Goal: Share content: Share content

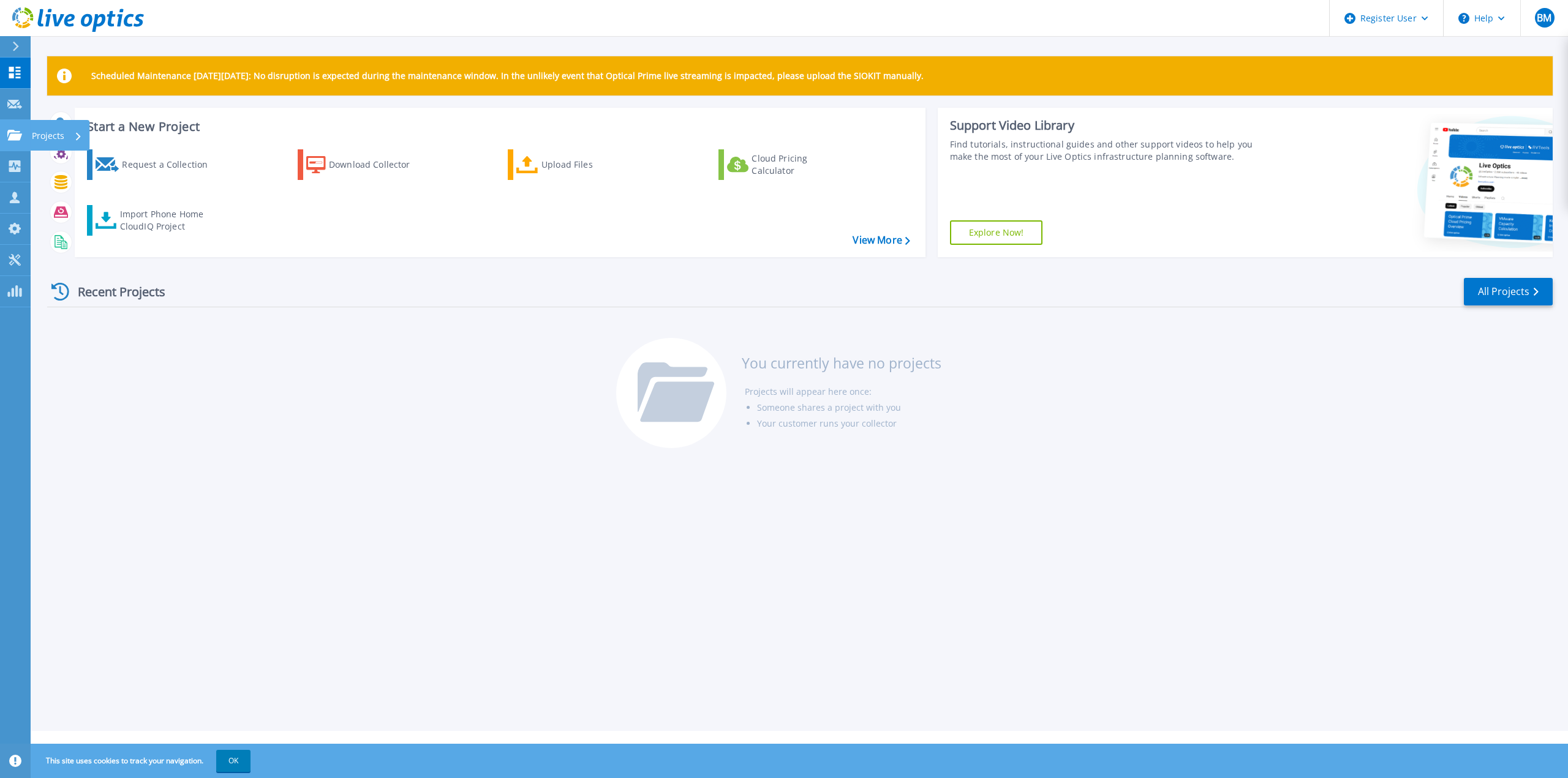
click at [18, 132] on icon at bounding box center [15, 135] width 15 height 10
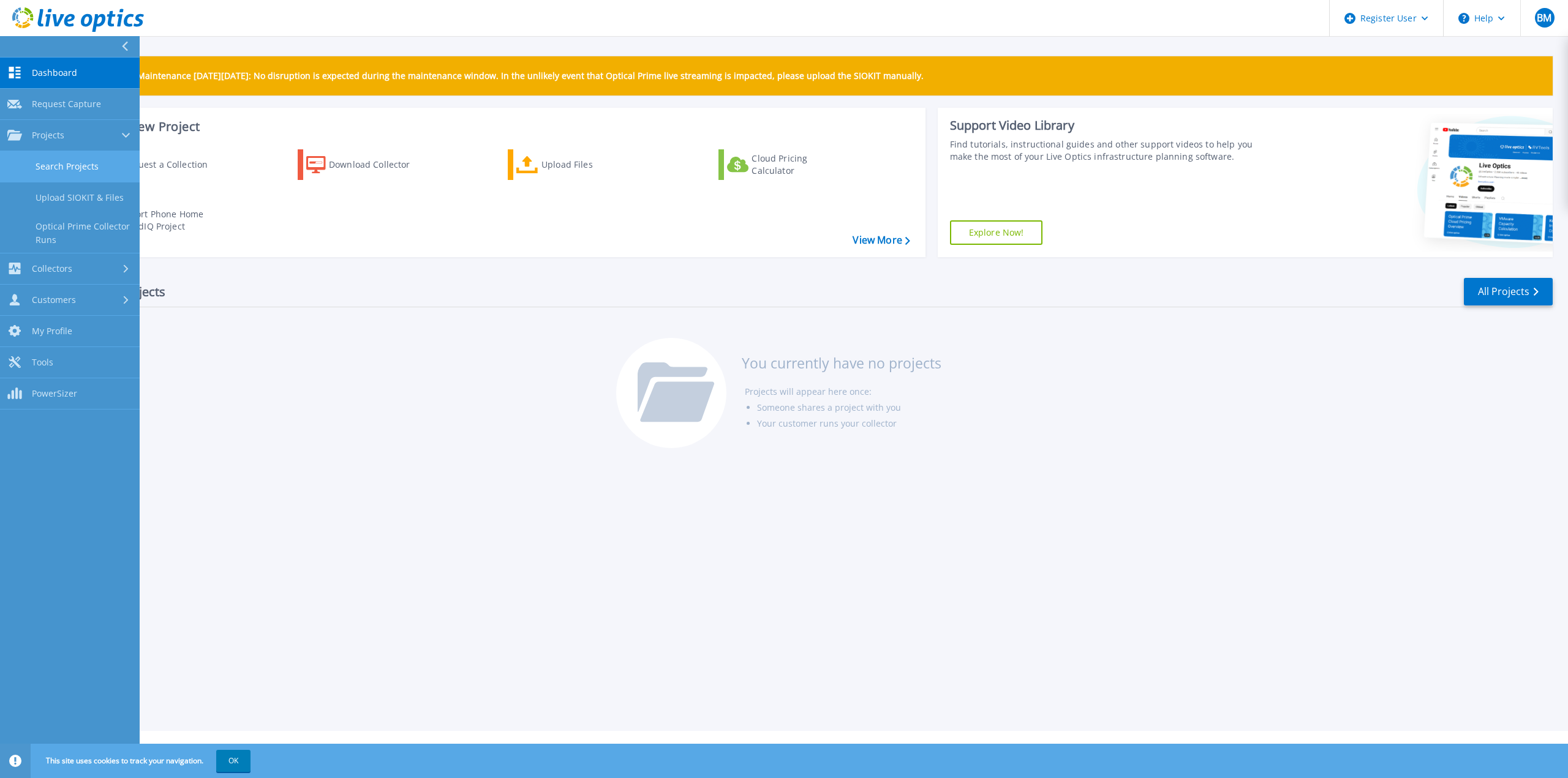
click at [86, 167] on link "Search Projects" at bounding box center [70, 167] width 139 height 31
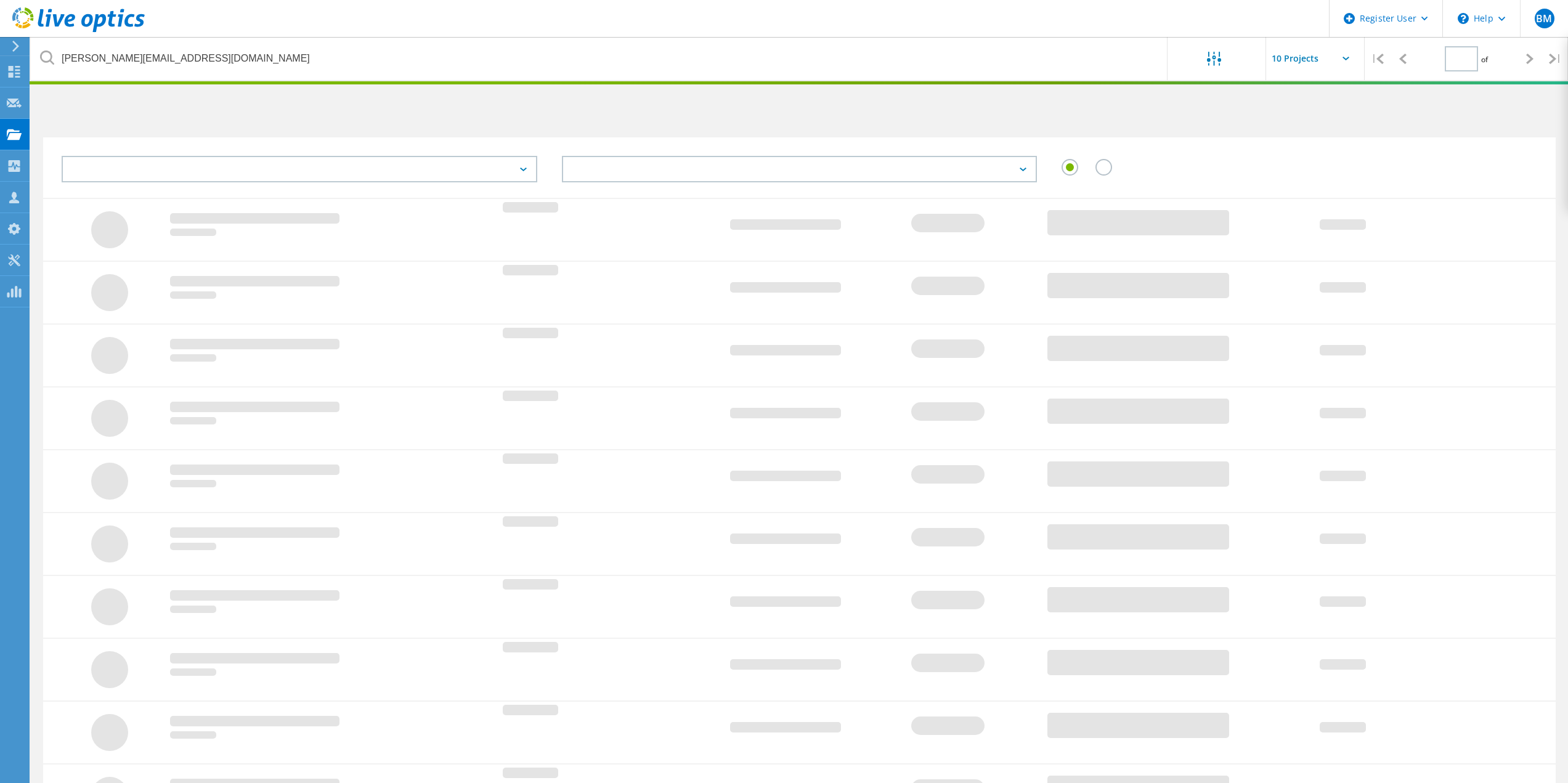
type input "1"
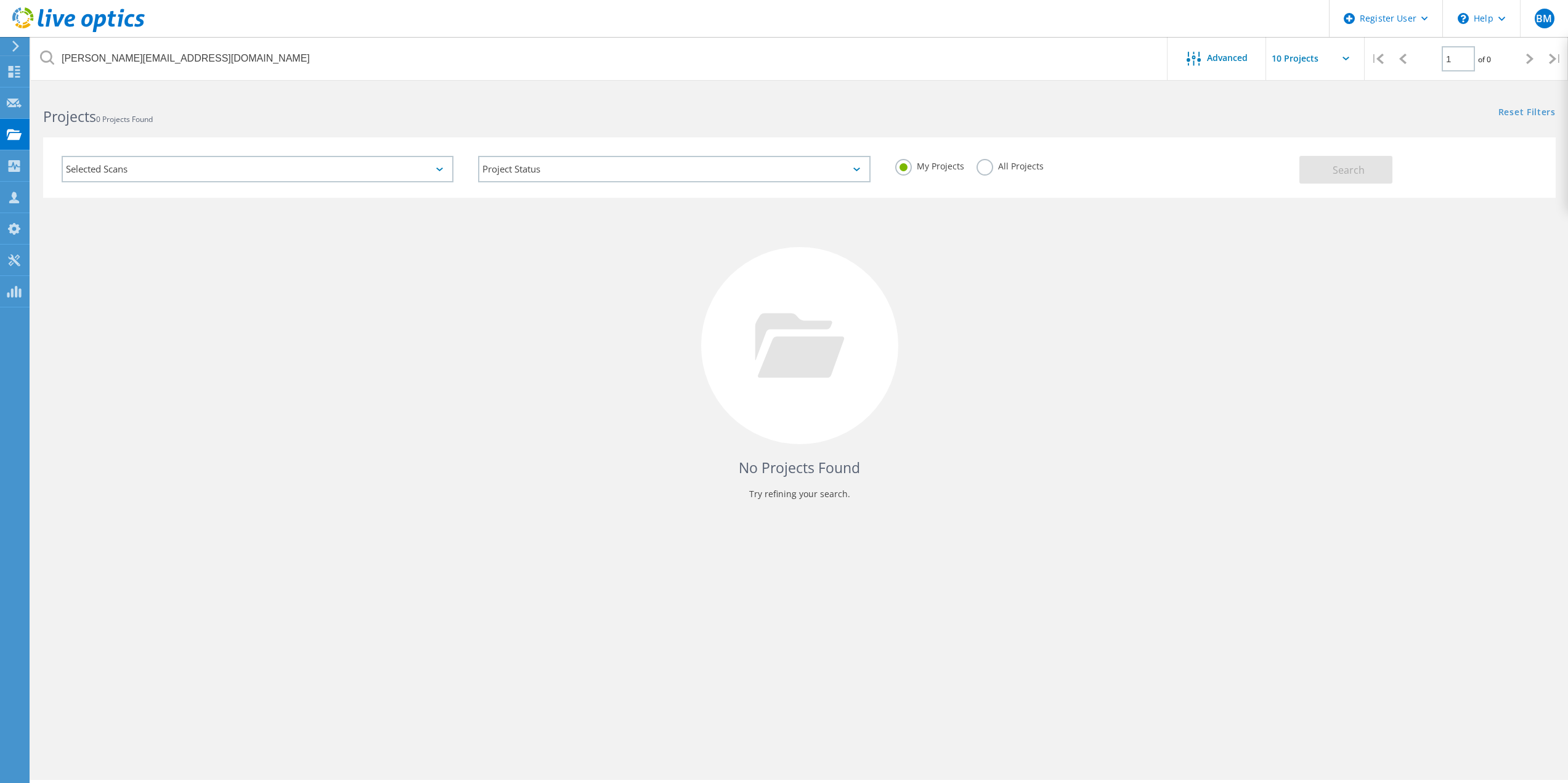
click at [990, 163] on label "All Projects" at bounding box center [1010, 164] width 67 height 12
click at [0, 0] on input "All Projects" at bounding box center [0, 0] width 0 height 0
click at [291, 115] on h2 "Projects 0 Projects Found" at bounding box center [415, 117] width 743 height 20
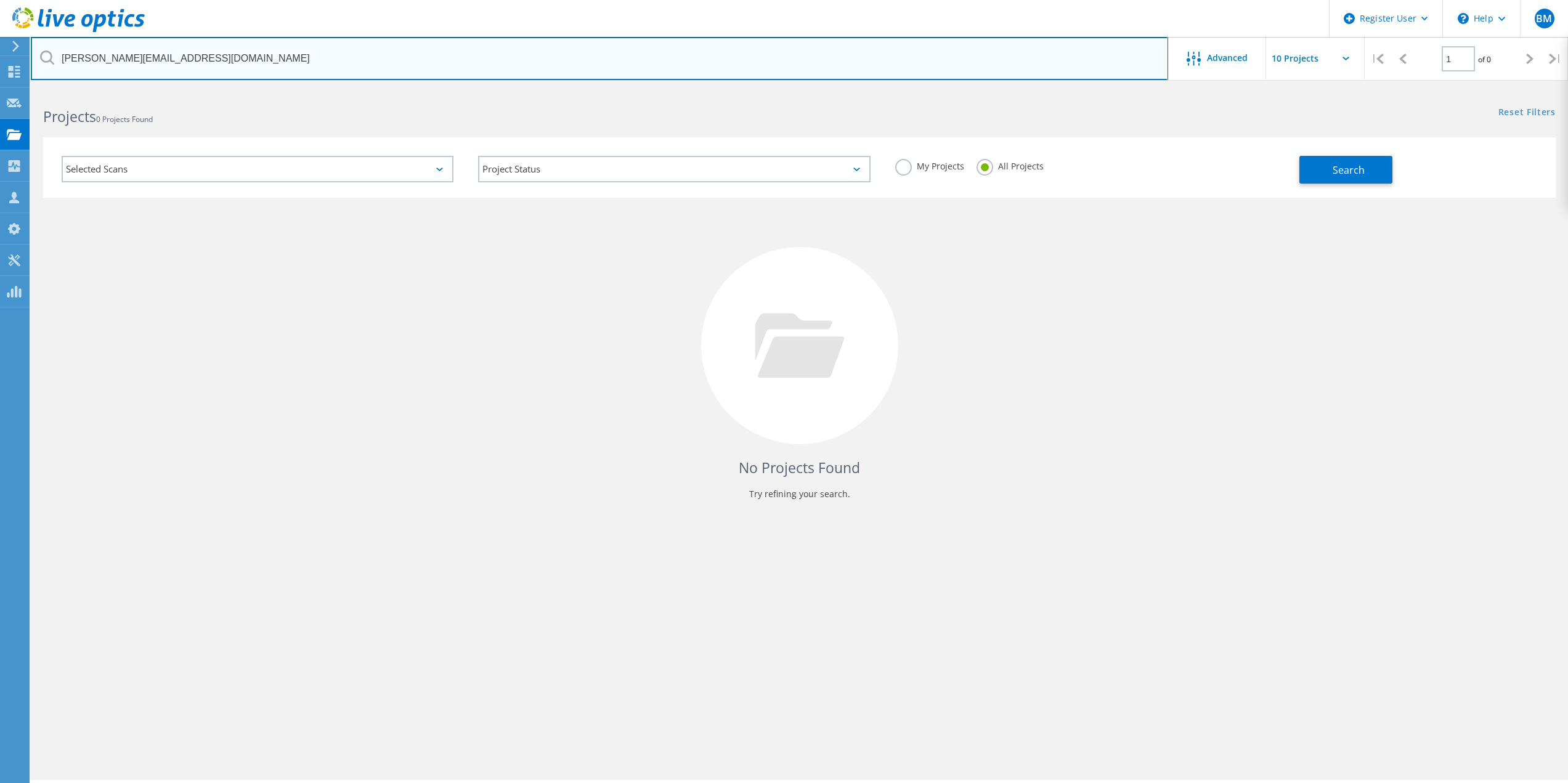
drag, startPoint x: 269, startPoint y: 76, endPoint x: 264, endPoint y: 63, distance: 13.9
click at [268, 74] on input "rowen@srkexploration.com" at bounding box center [599, 58] width 1137 height 43
click at [263, 61] on input "rowen@srkexploration.com" at bounding box center [599, 58] width 1137 height 43
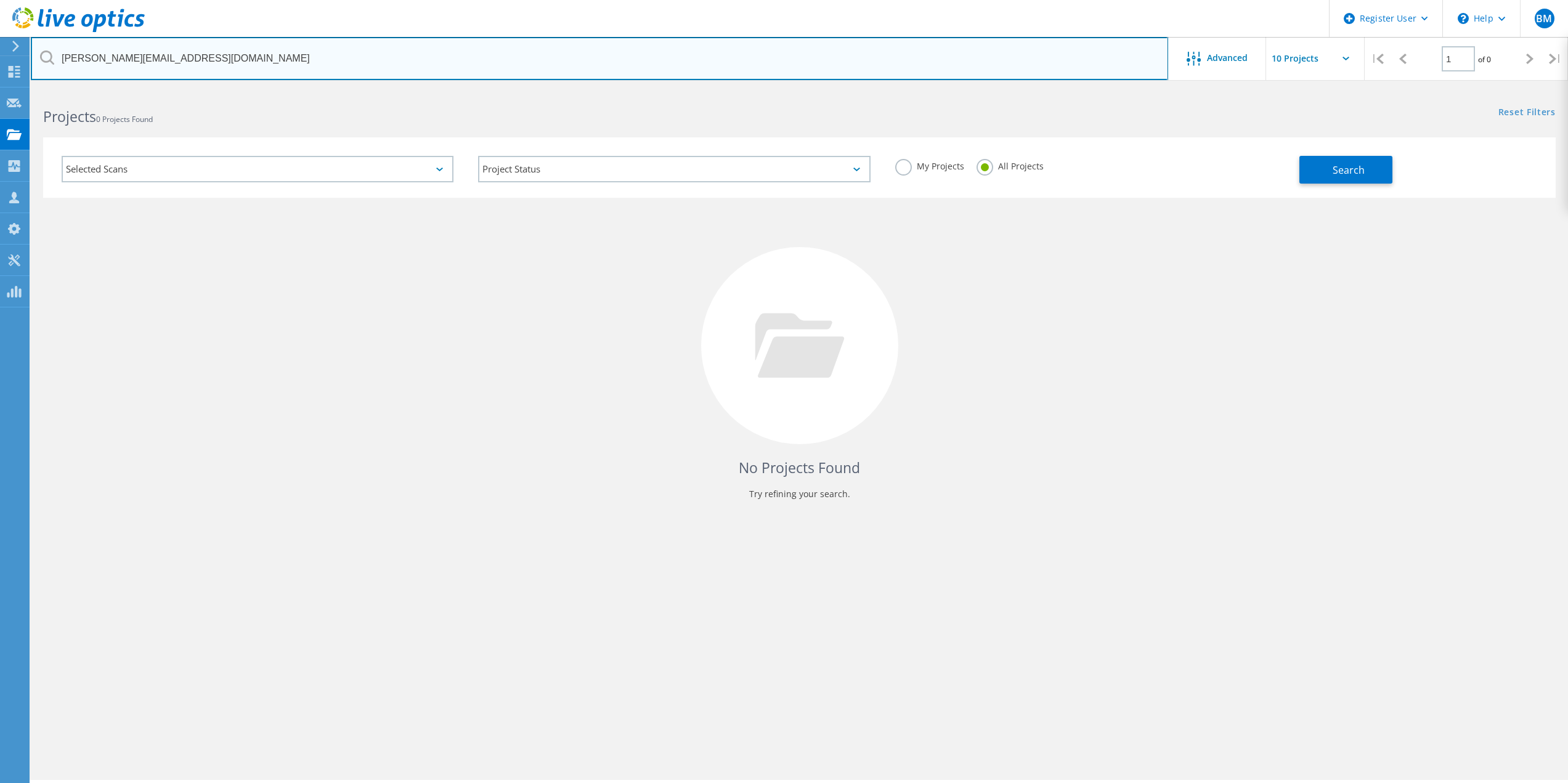
click at [263, 61] on input "rowen@srkexploration.com" at bounding box center [599, 58] width 1137 height 43
paste input "[EMAIL_ADDRESS][DOMAIN_NAME]"
type input "[EMAIL_ADDRESS][DOMAIN_NAME]"
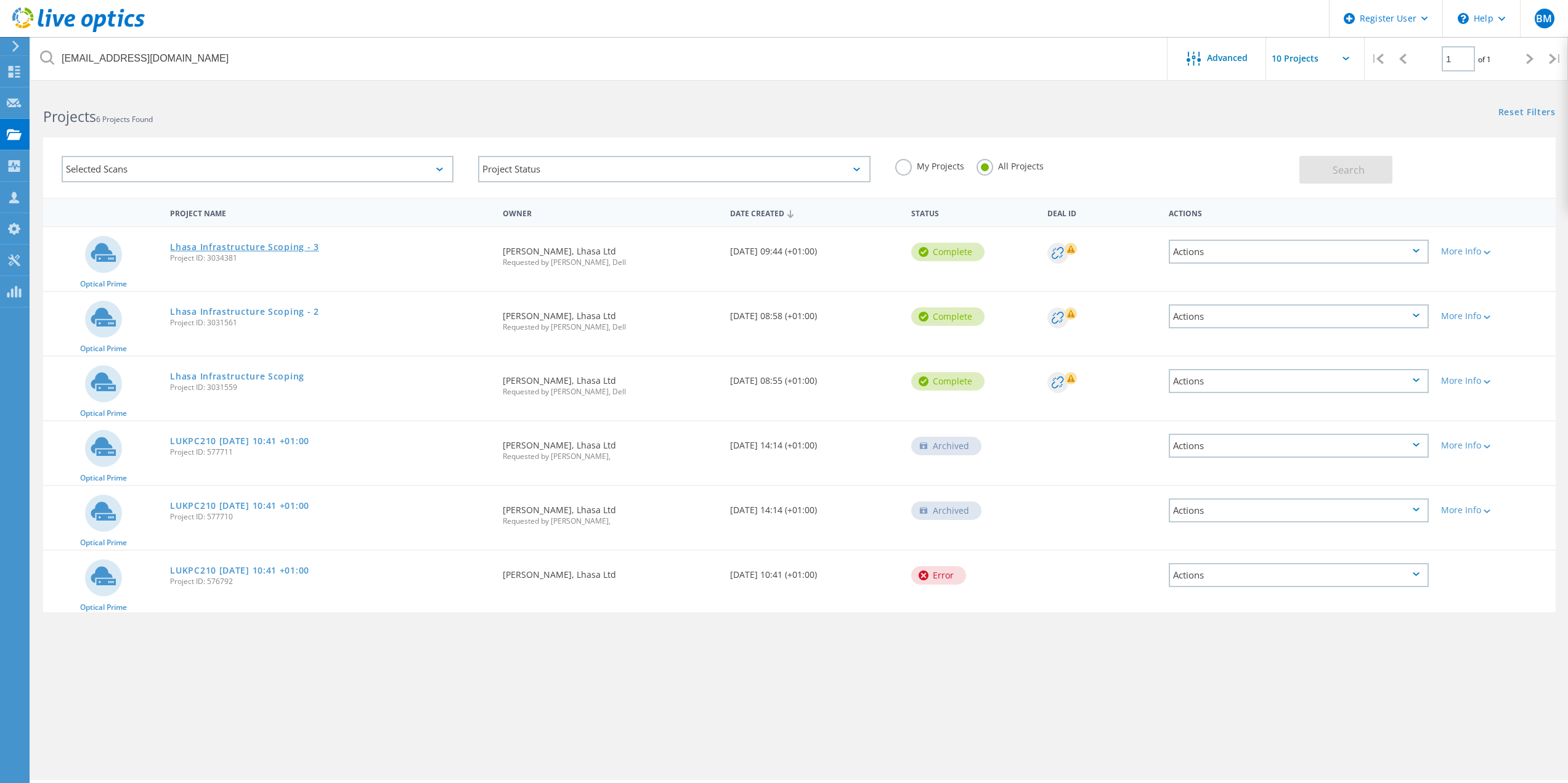
click at [236, 243] on link "Lhasa Infrastructure Scoping - 3" at bounding box center [244, 247] width 148 height 9
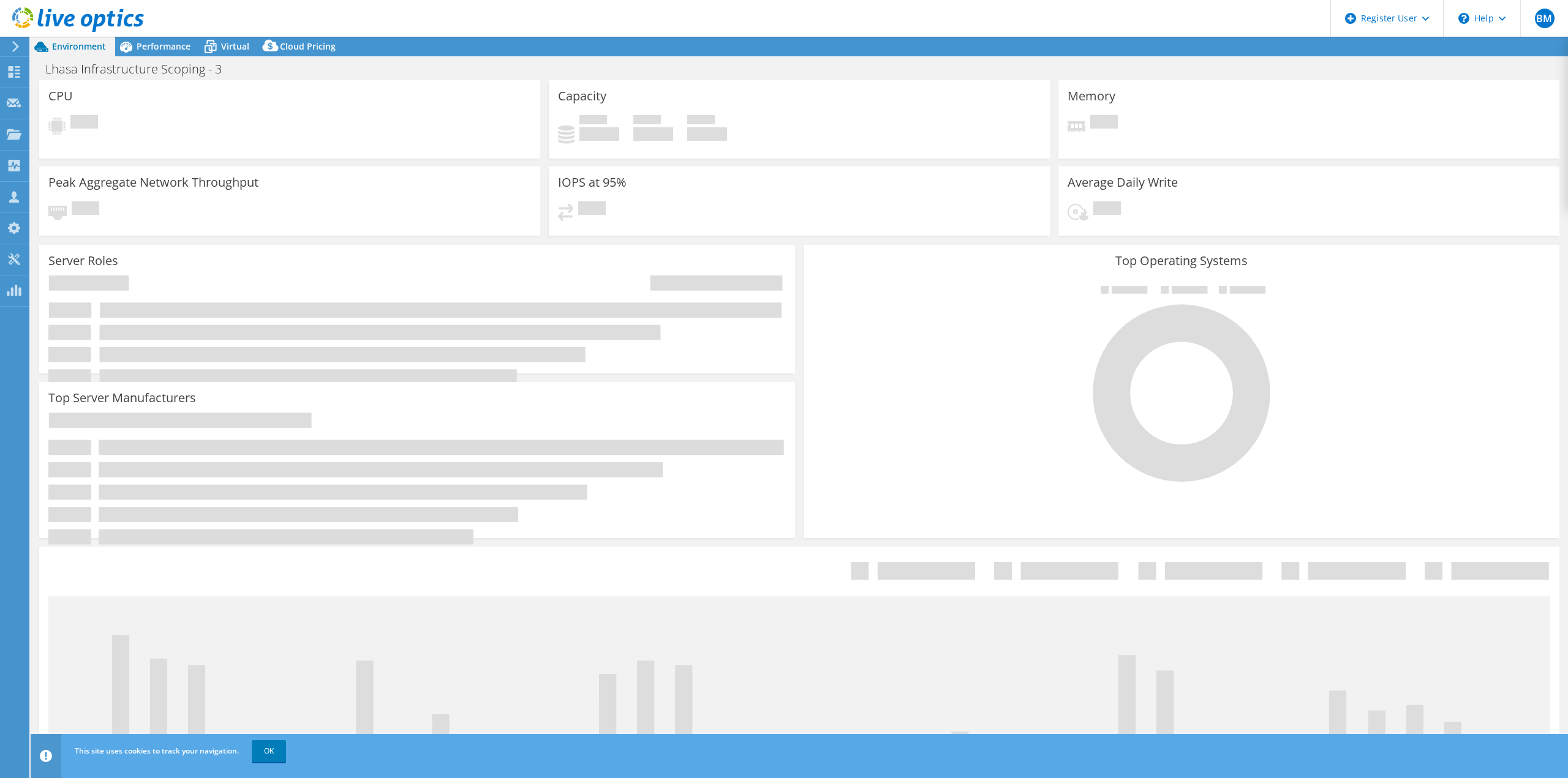
select select "EULondon"
select select "GBP"
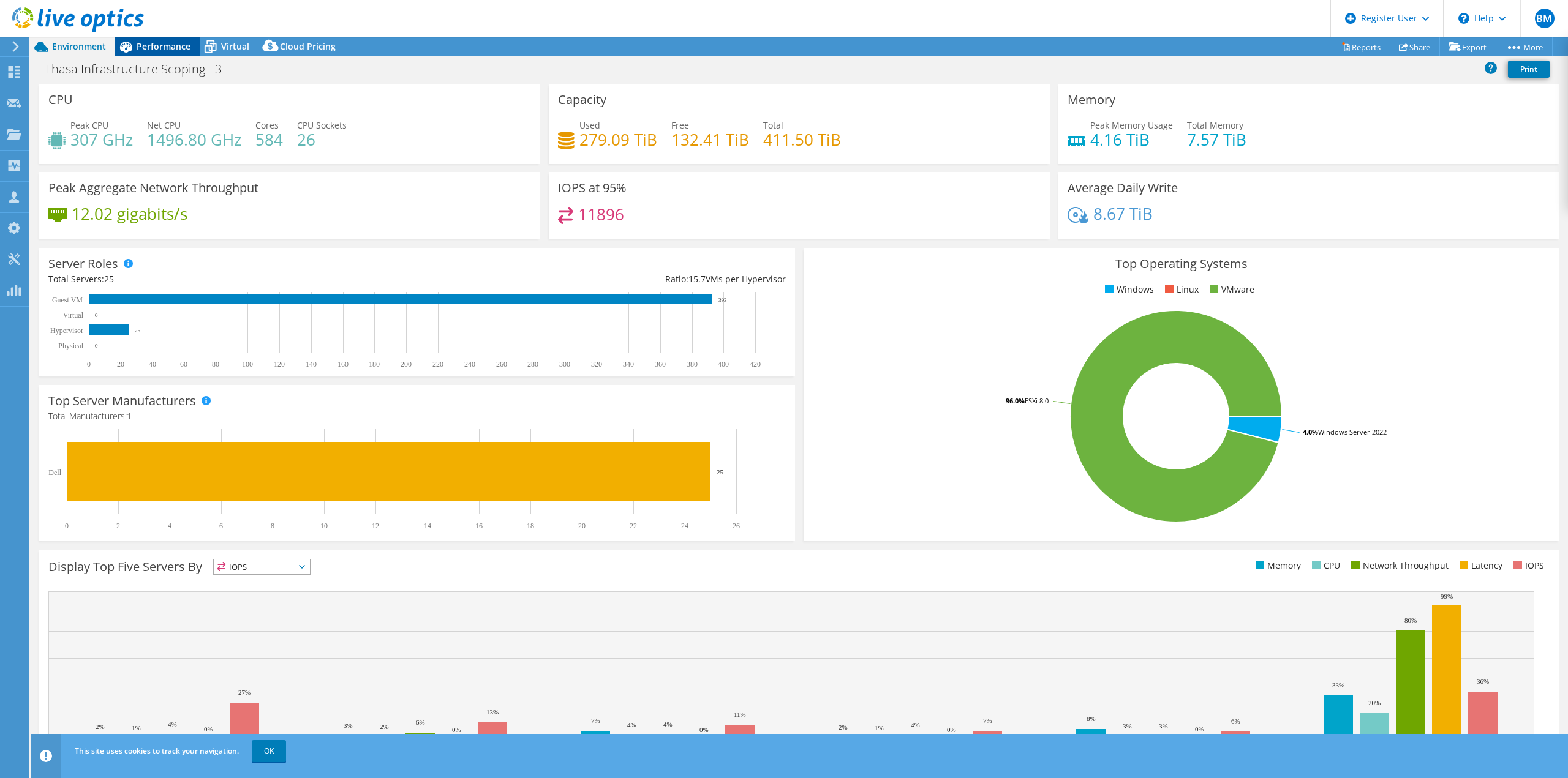
click at [169, 51] on span "Performance" at bounding box center [164, 46] width 54 height 12
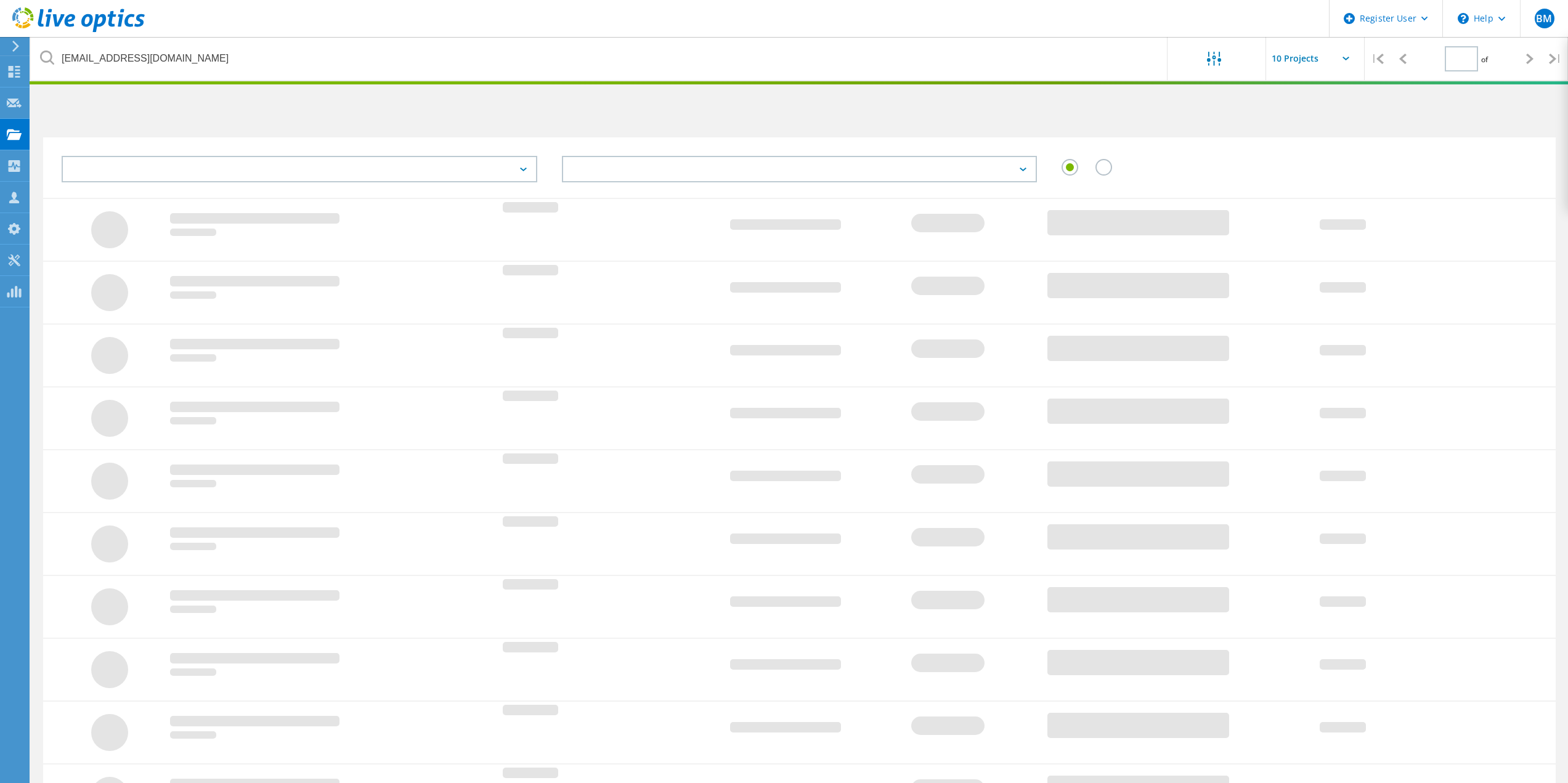
type input "1"
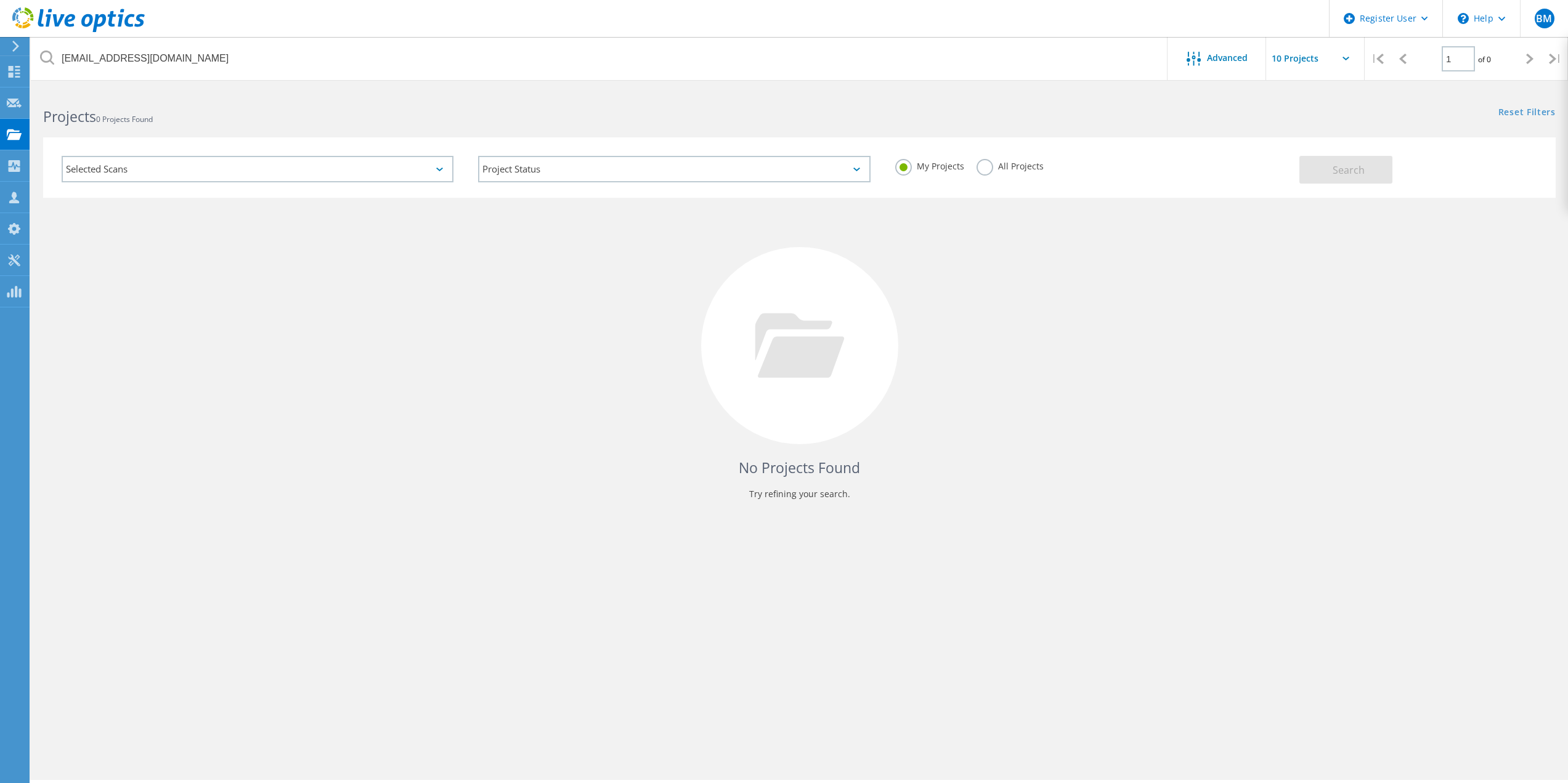
click at [976, 171] on label "All Projects" at bounding box center [1010, 164] width 67 height 12
click at [0, 0] on input "All Projects" at bounding box center [0, 0] width 0 height 0
click at [1324, 165] on button "Search" at bounding box center [1345, 170] width 93 height 28
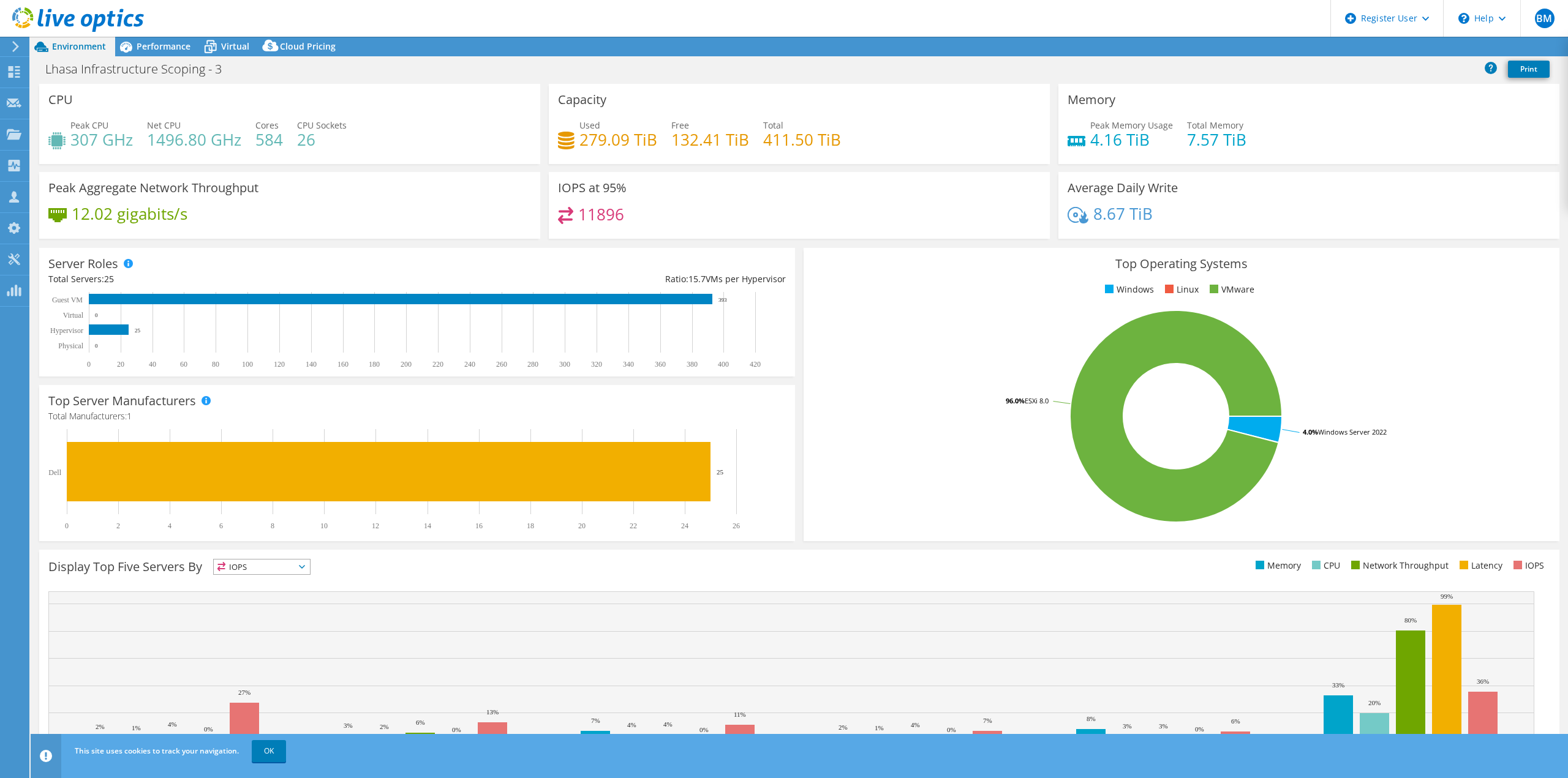
select select "EULondon"
select select "GBP"
click at [175, 53] on div "Performance" at bounding box center [157, 46] width 85 height 20
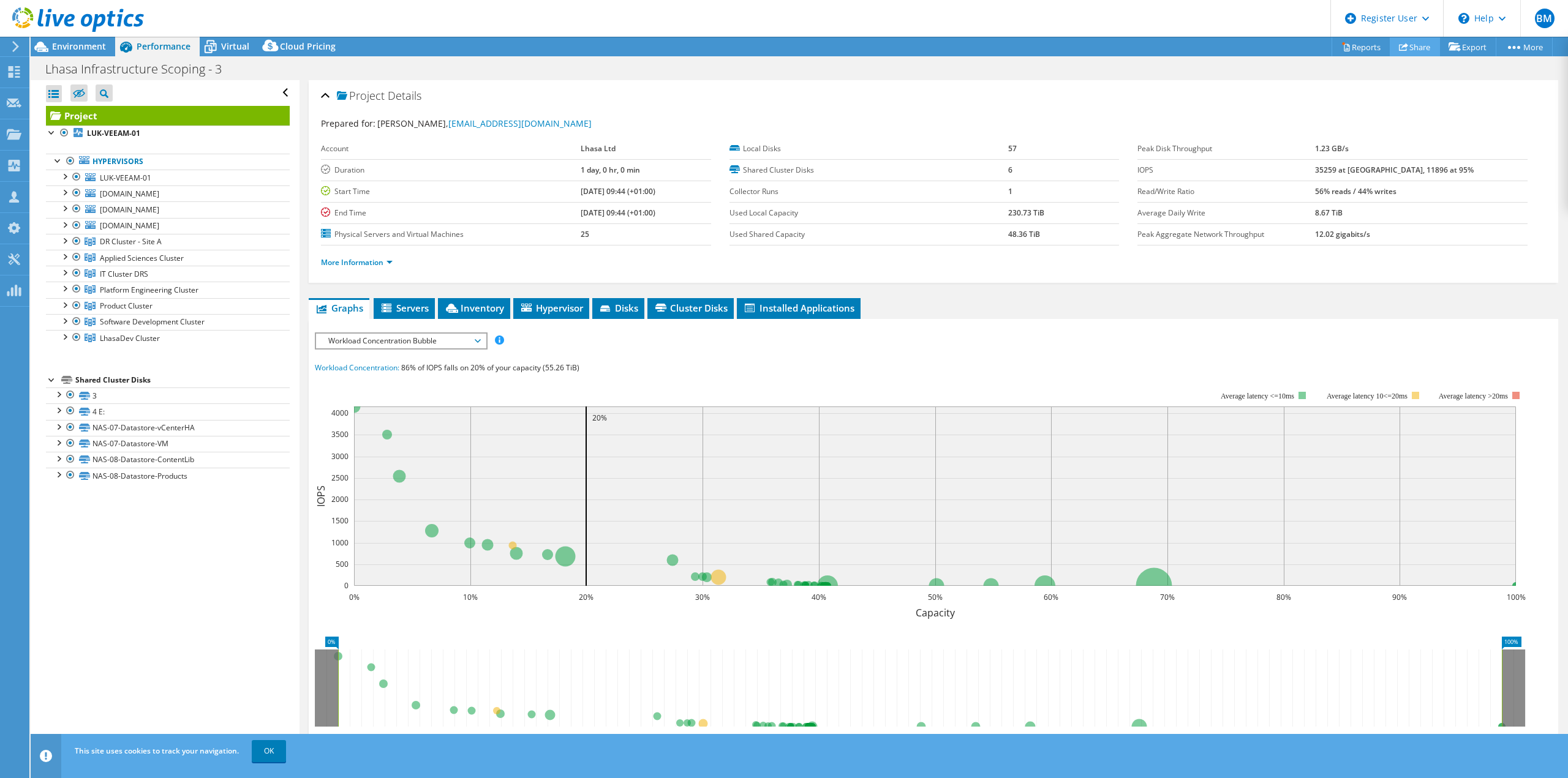
click at [1410, 50] on link "Share" at bounding box center [1414, 47] width 50 height 19
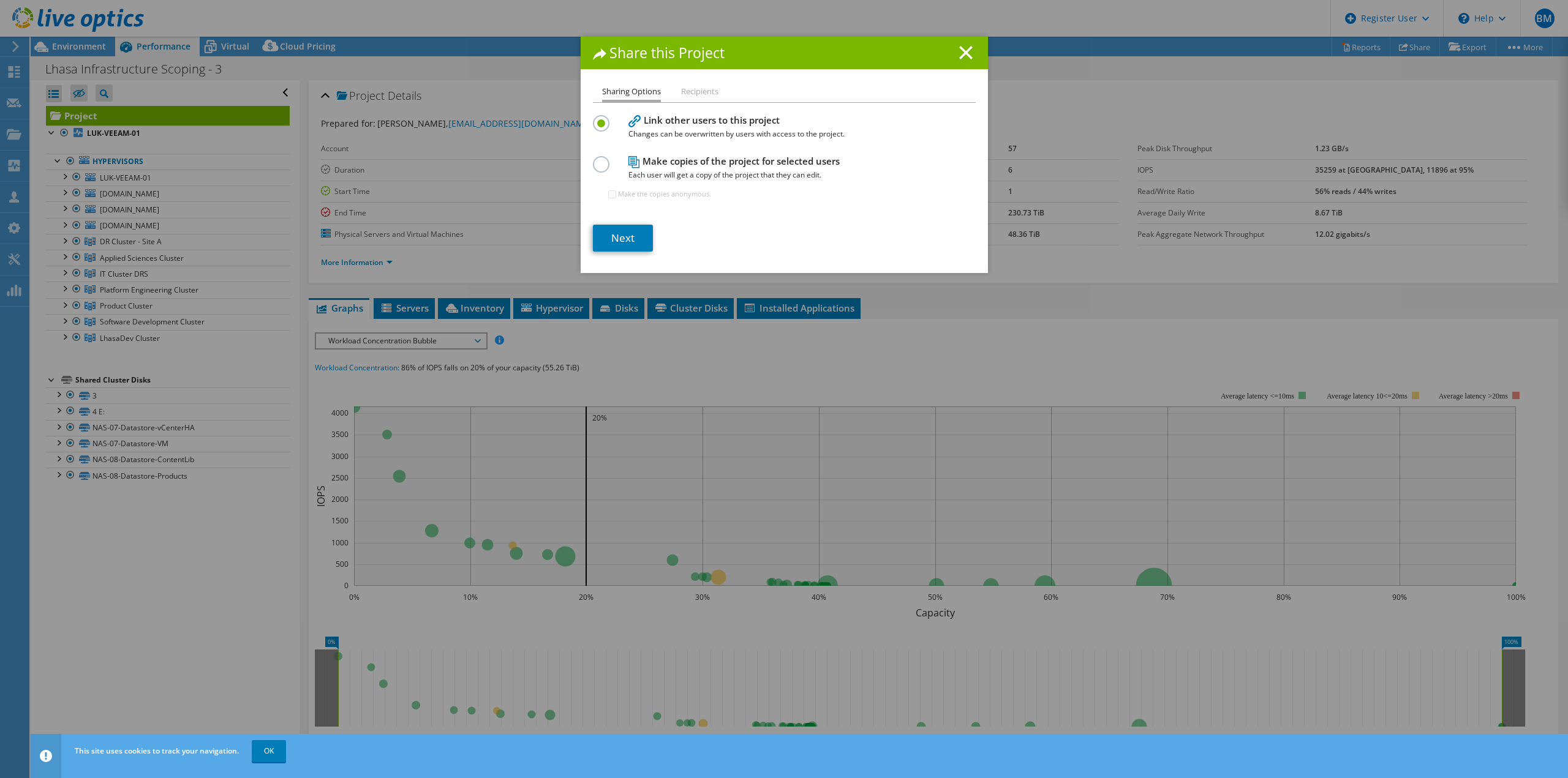
click at [600, 159] on label at bounding box center [604, 158] width 22 height 3
click at [0, 0] on input "radio" at bounding box center [0, 0] width 0 height 0
click at [598, 118] on label at bounding box center [604, 116] width 22 height 3
click at [0, 0] on input "radio" at bounding box center [0, 0] width 0 height 0
click at [625, 242] on link "Next" at bounding box center [623, 238] width 60 height 27
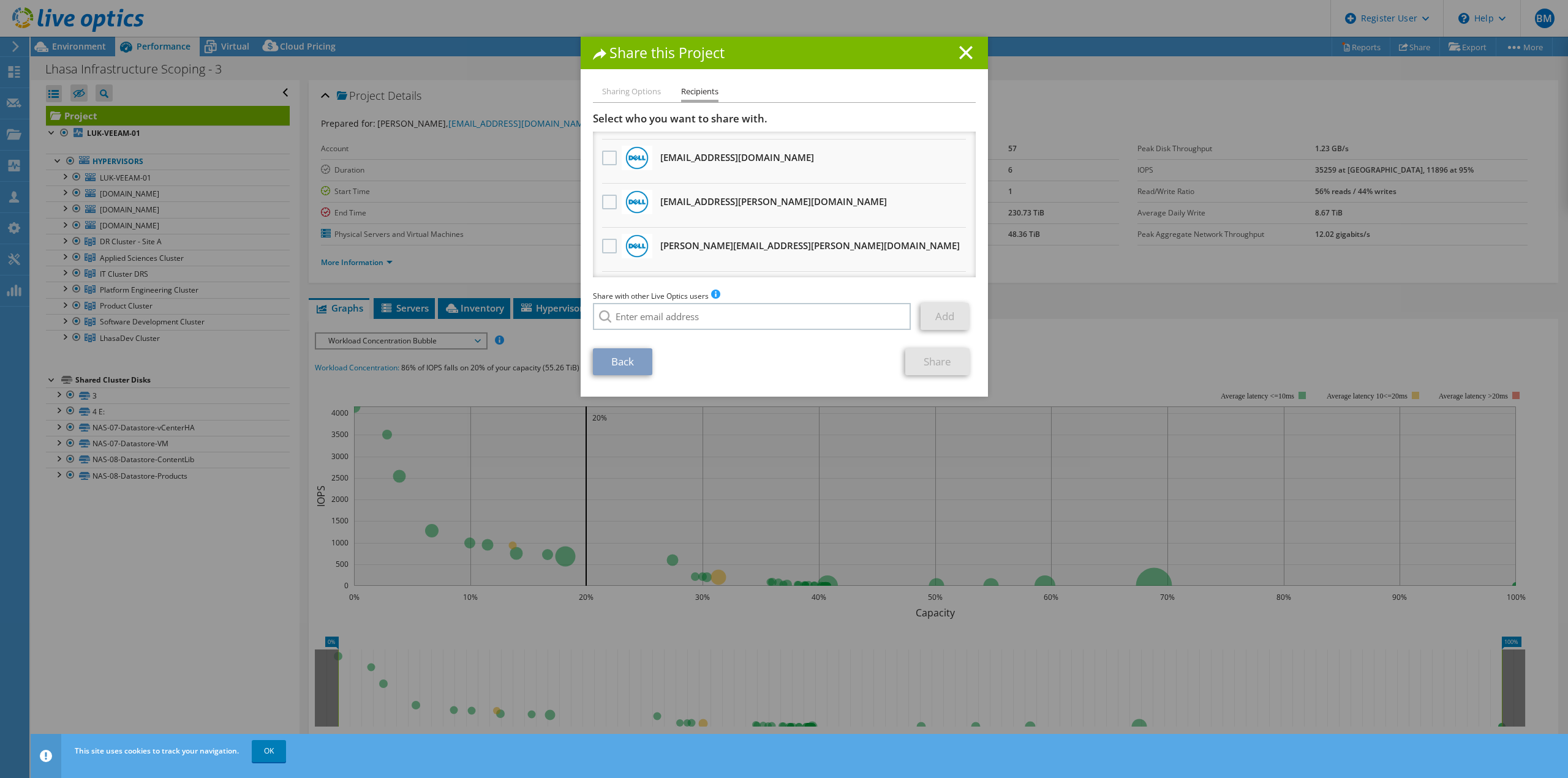
scroll to position [102, 0]
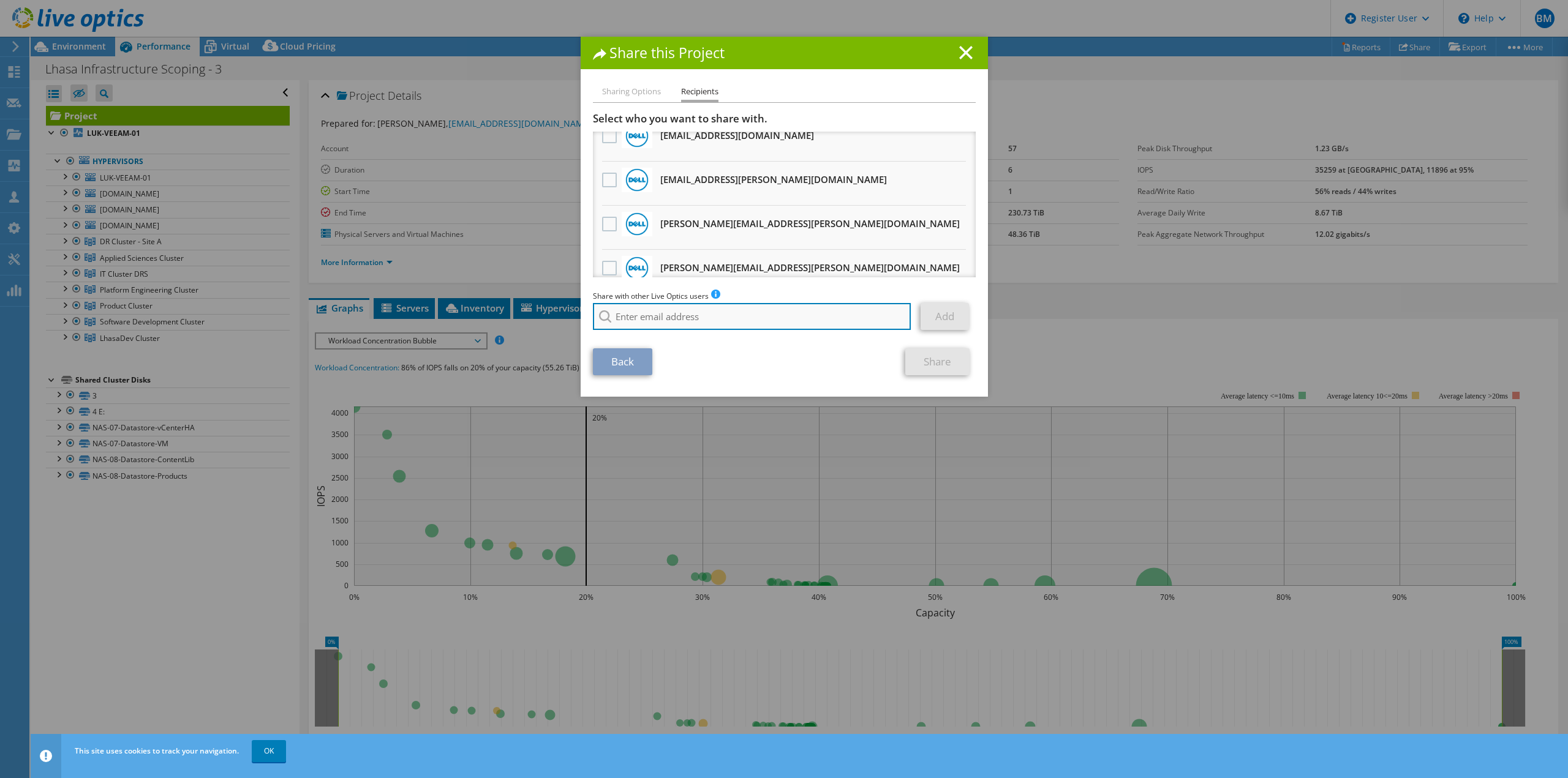
click at [661, 306] on input "search" at bounding box center [752, 317] width 319 height 27
click at [717, 310] on input "search" at bounding box center [752, 317] width 319 height 27
paste input "Daryl.Hannah@dell.com"
type input "Daryl.Hannah@dell.com"
click at [717, 350] on div "Back Share" at bounding box center [784, 362] width 383 height 27
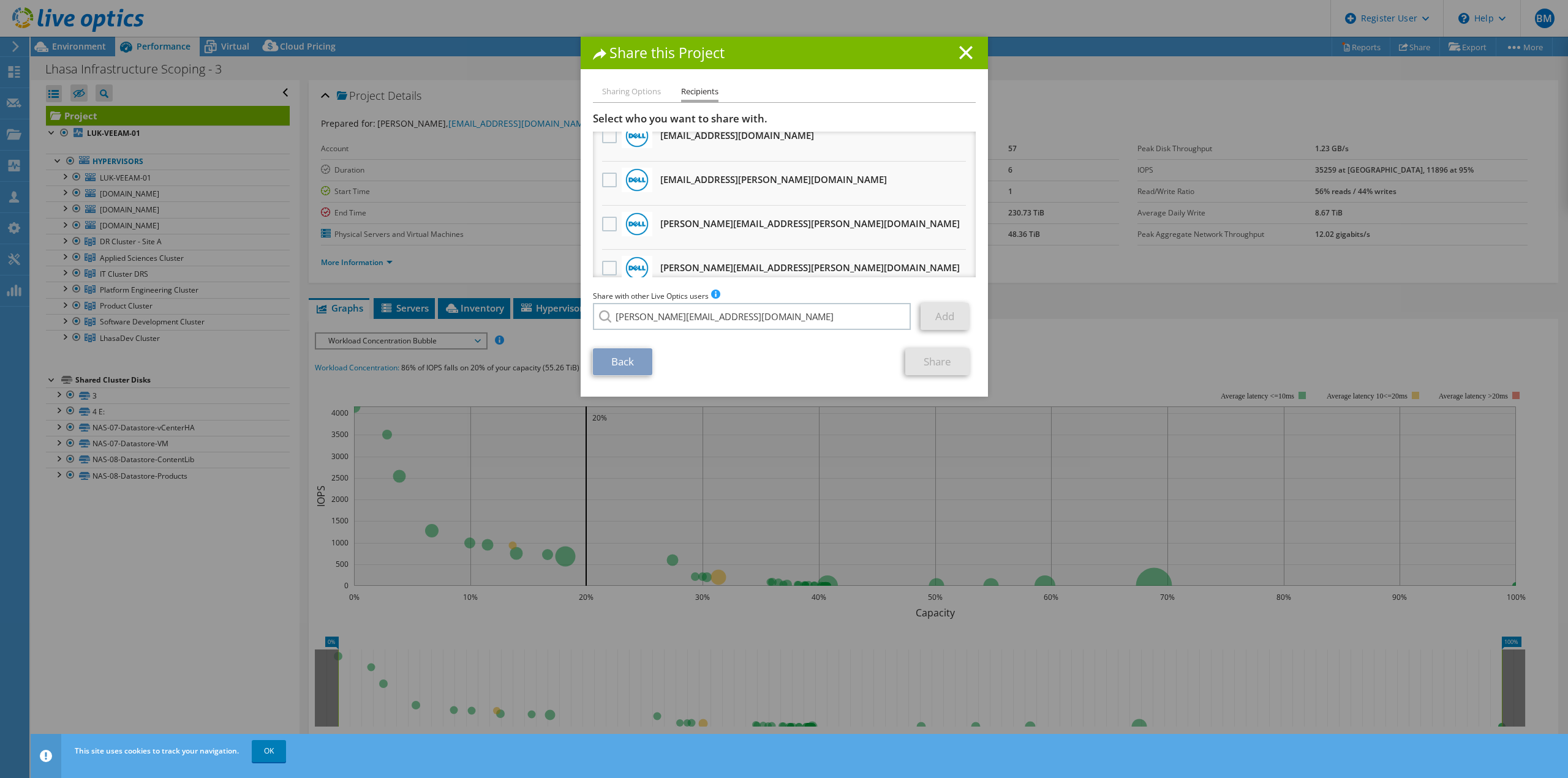
click at [637, 356] on link "Back" at bounding box center [623, 362] width 60 height 27
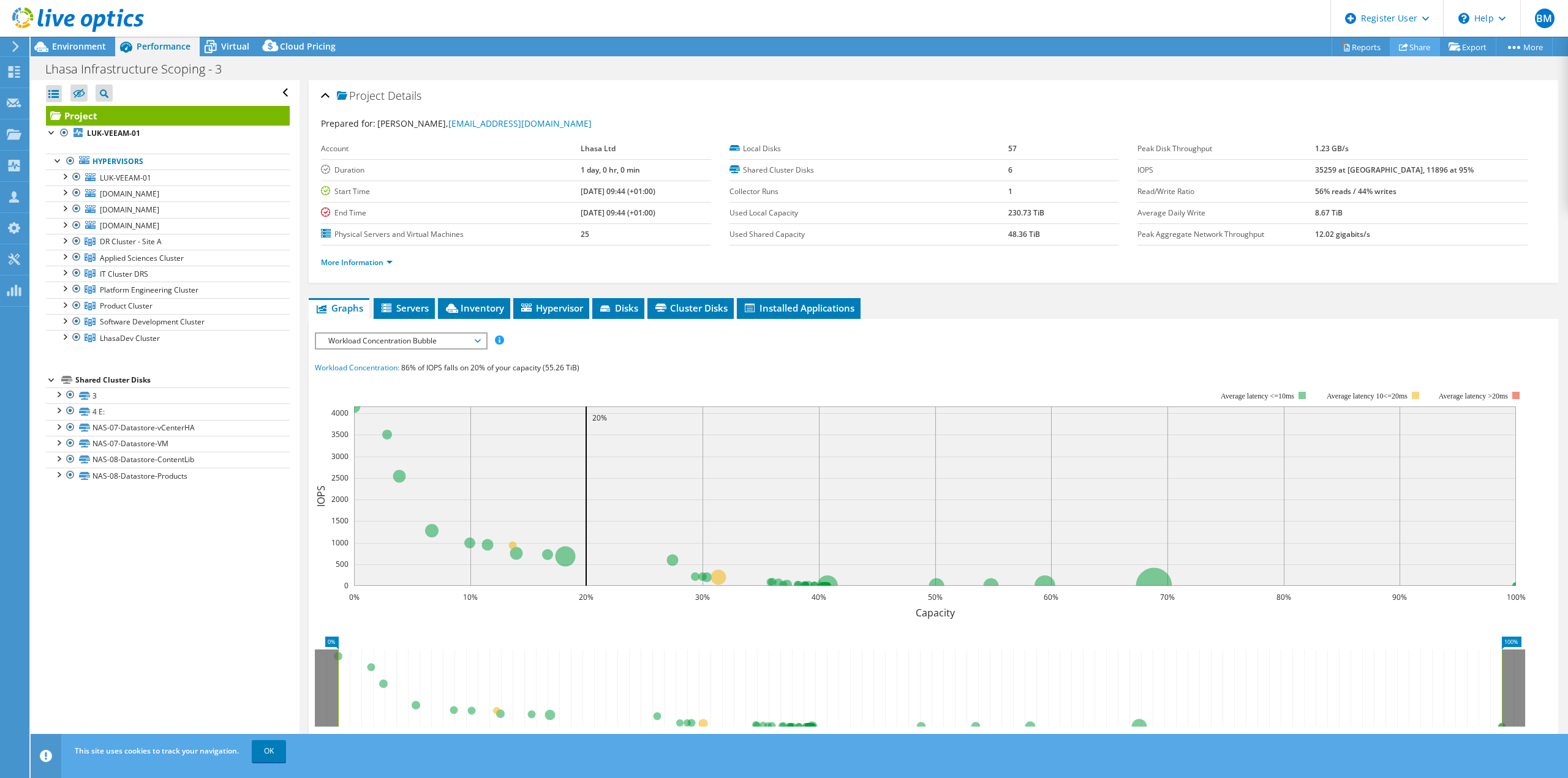
click at [1399, 43] on icon at bounding box center [1404, 47] width 9 height 9
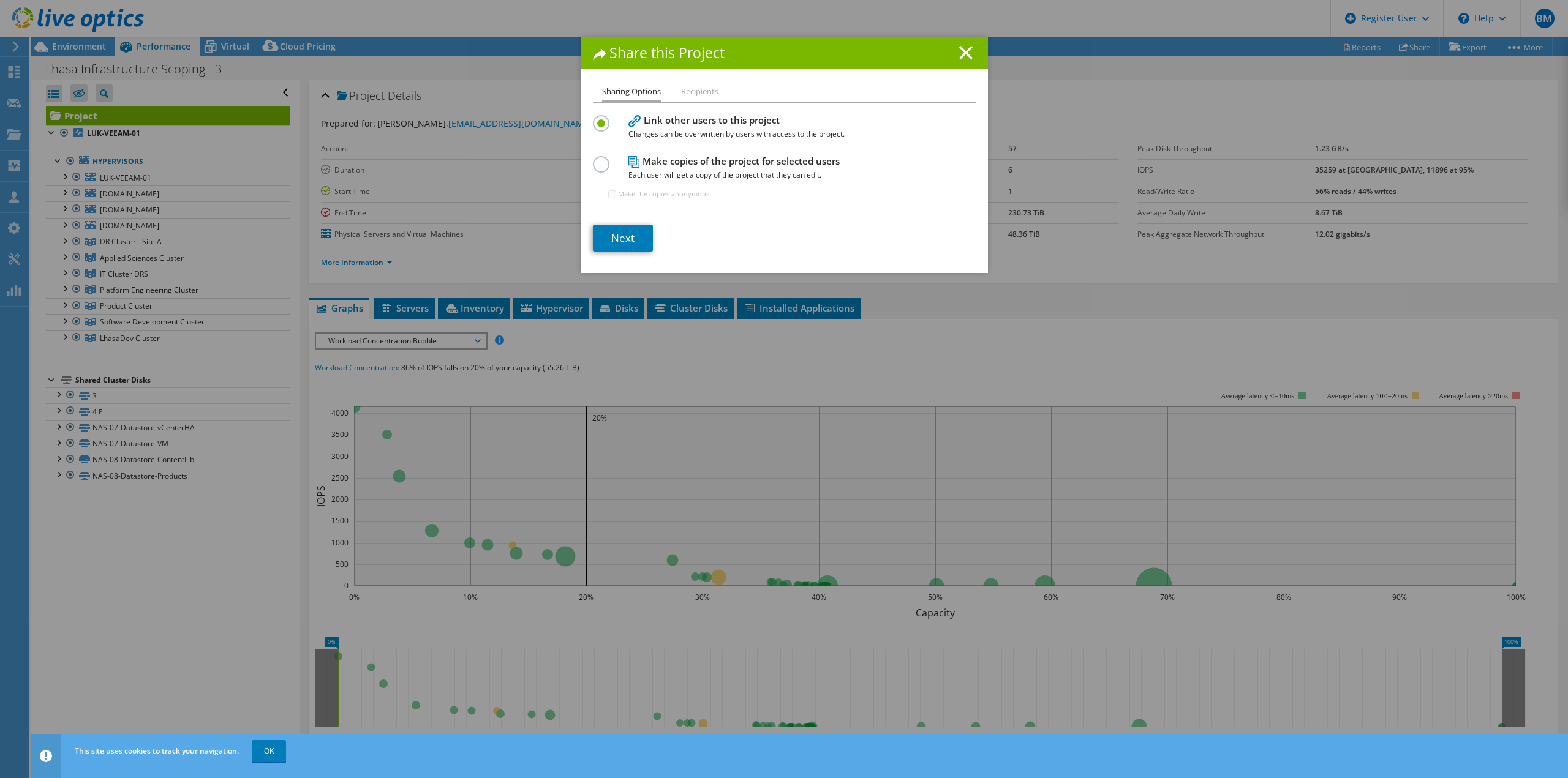
click at [606, 165] on div at bounding box center [604, 163] width 22 height 14
click at [587, 166] on div "Sharing Options Recipients Link other users to this project Changes can be over…" at bounding box center [784, 179] width 407 height 189
click at [593, 159] on label at bounding box center [604, 158] width 22 height 3
click at [0, 0] on input "radio" at bounding box center [0, 0] width 0 height 0
click at [622, 242] on link "Next" at bounding box center [623, 238] width 60 height 27
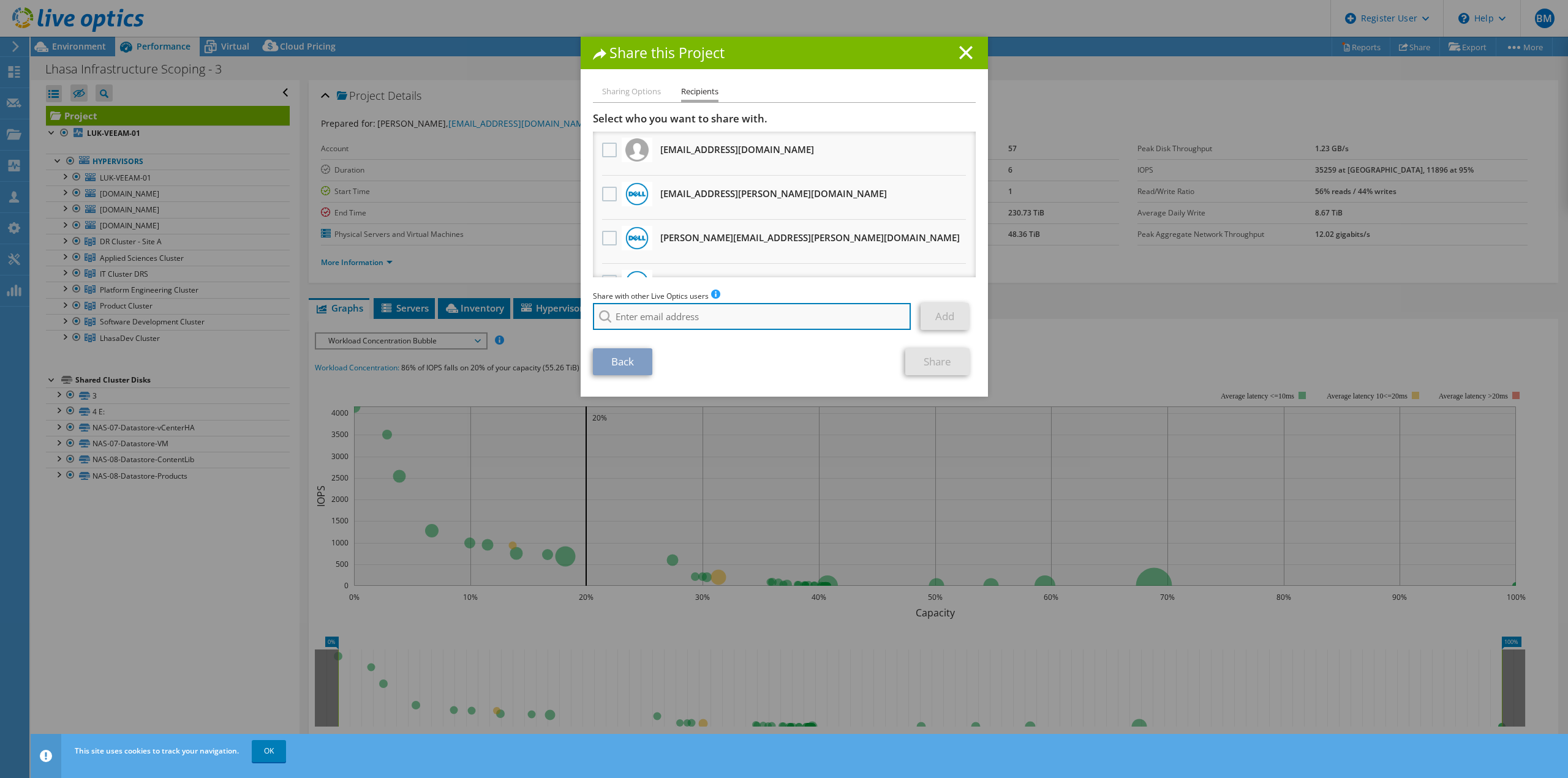
click at [647, 314] on input "search" at bounding box center [752, 317] width 319 height 27
paste input "Daryl.Hannah@dell.com"
type input "Daryl.Hannah@dell.com"
click at [789, 357] on div "Back Share" at bounding box center [784, 362] width 383 height 27
click at [619, 369] on link "Back" at bounding box center [623, 362] width 60 height 27
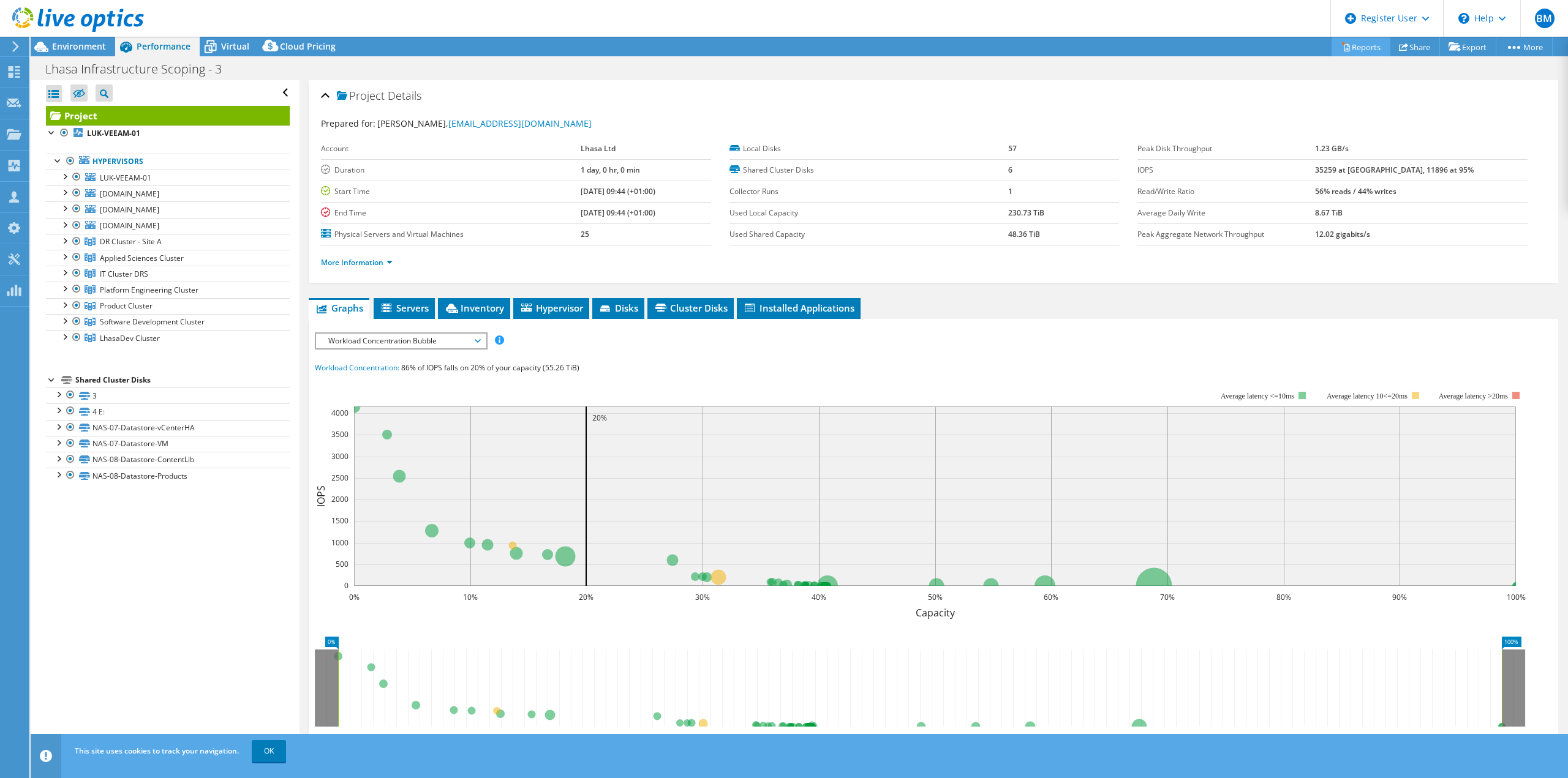
click at [1341, 48] on icon at bounding box center [1346, 47] width 9 height 9
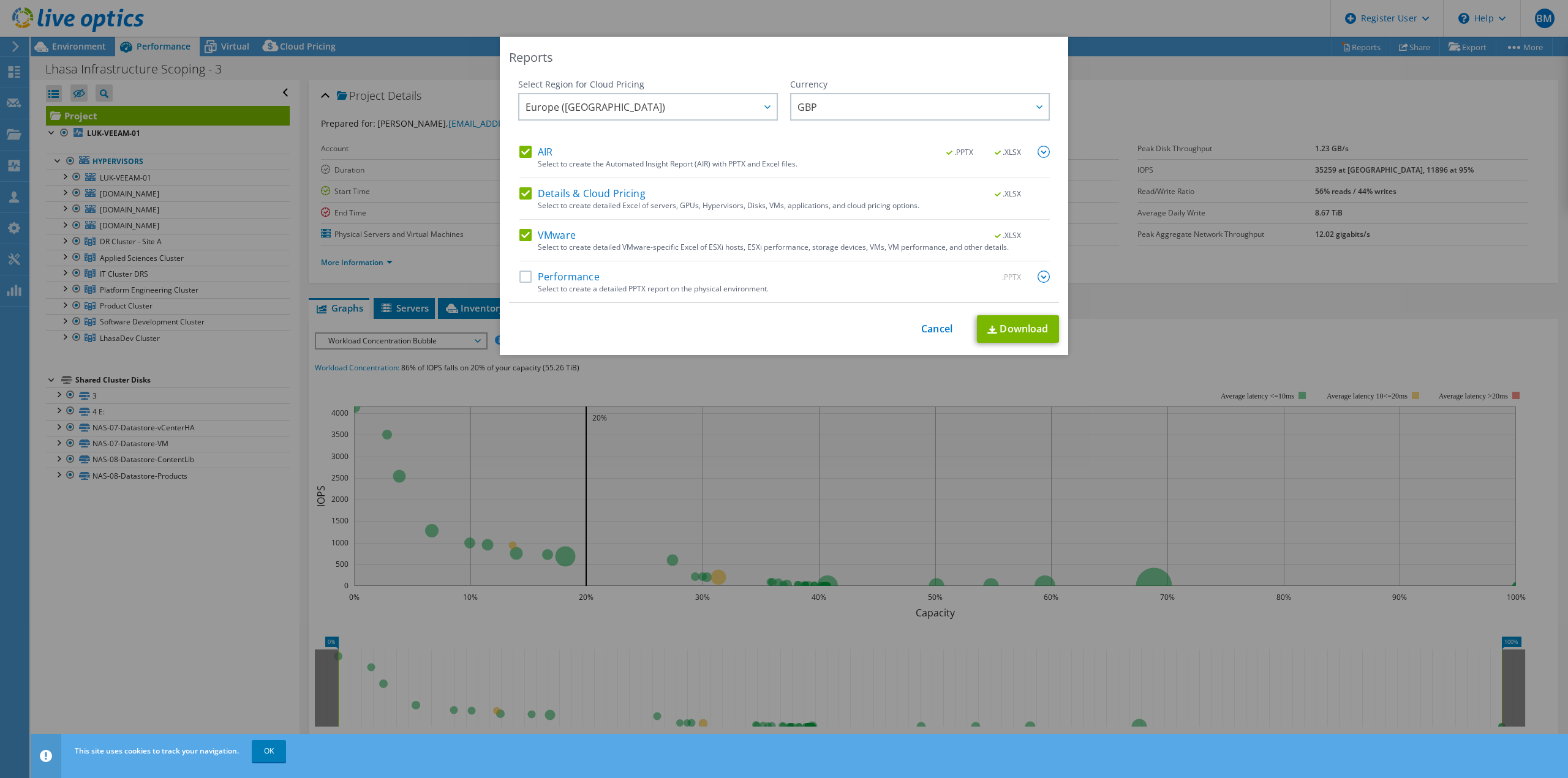
click at [519, 152] on label "AIR" at bounding box center [535, 152] width 33 height 12
click at [0, 0] on input "AIR" at bounding box center [0, 0] width 0 height 0
click at [522, 152] on label "AIR" at bounding box center [535, 152] width 33 height 12
click at [0, 0] on input "AIR" at bounding box center [0, 0] width 0 height 0
click at [1000, 323] on link "Download" at bounding box center [1017, 329] width 82 height 28
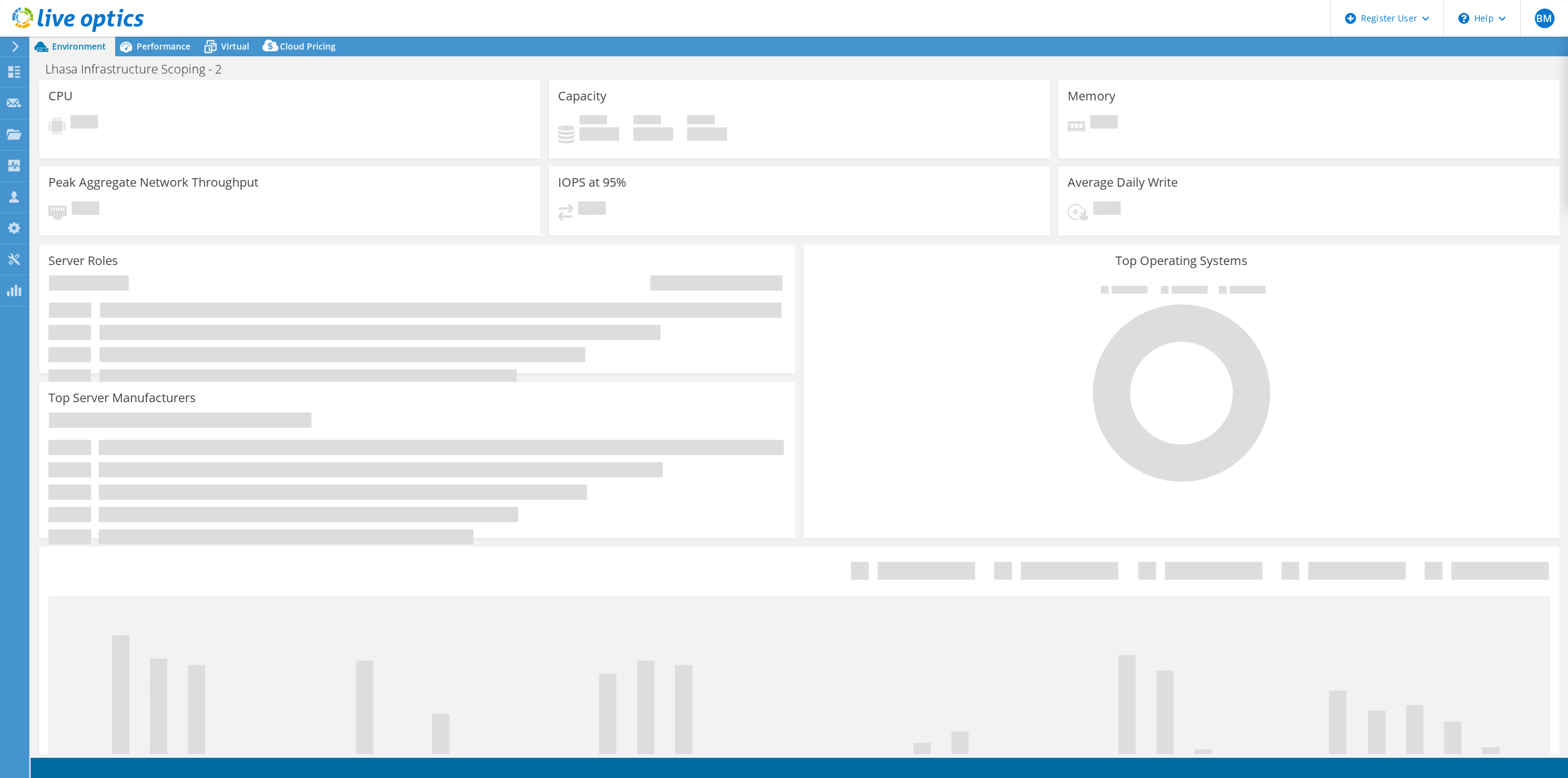
select select "USD"
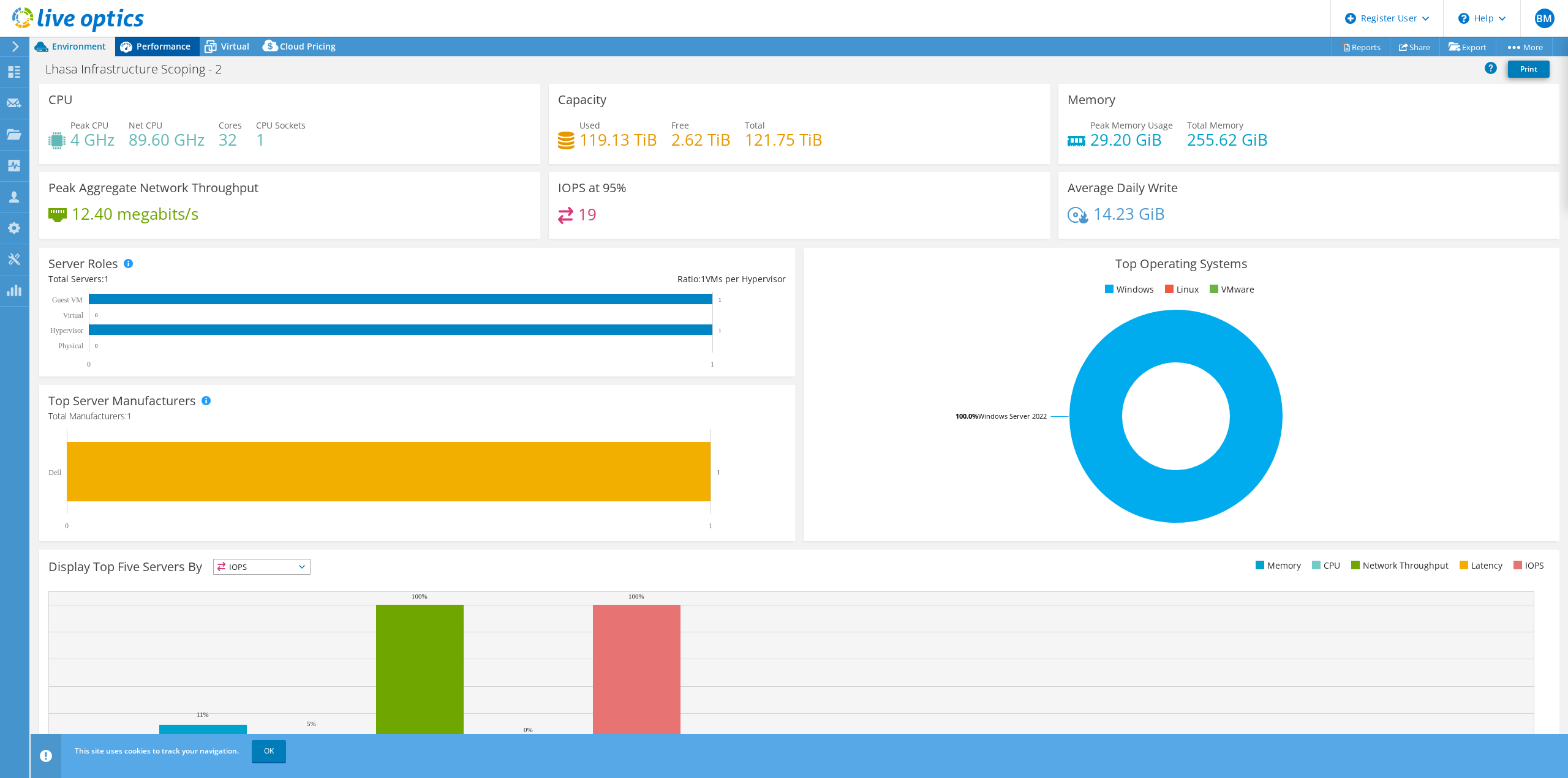
click at [168, 47] on span "Performance" at bounding box center [164, 46] width 54 height 12
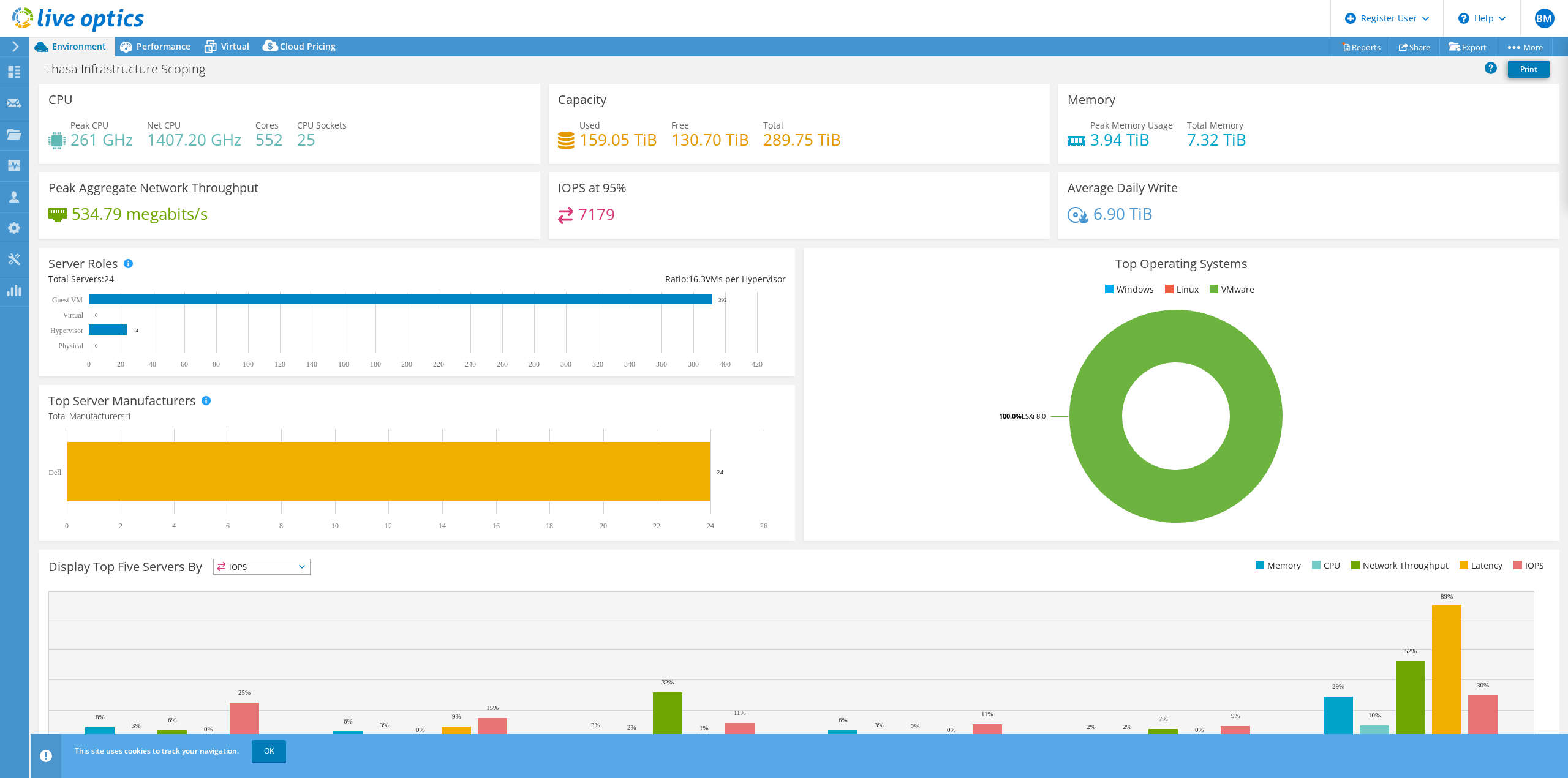
select select "EULondon"
select select "GBP"
click at [166, 49] on span "Performance" at bounding box center [164, 46] width 54 height 12
